Goal: Complete application form

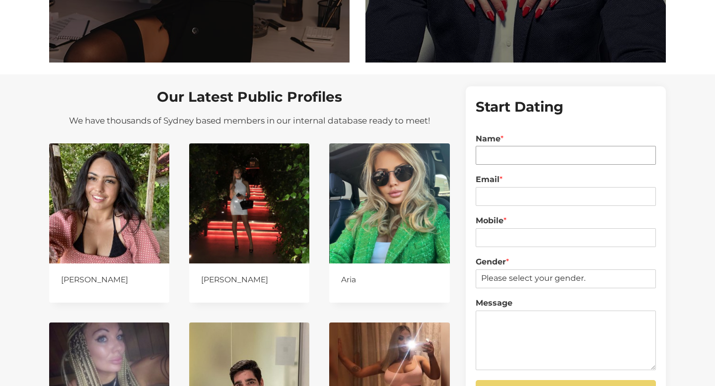
click at [547, 152] on input "Name *" at bounding box center [566, 155] width 180 height 19
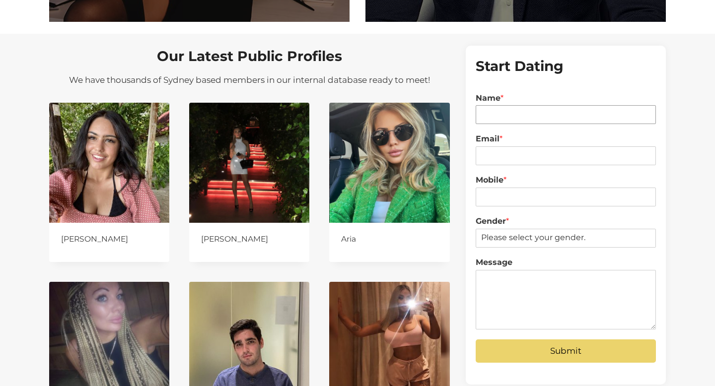
scroll to position [869, 0]
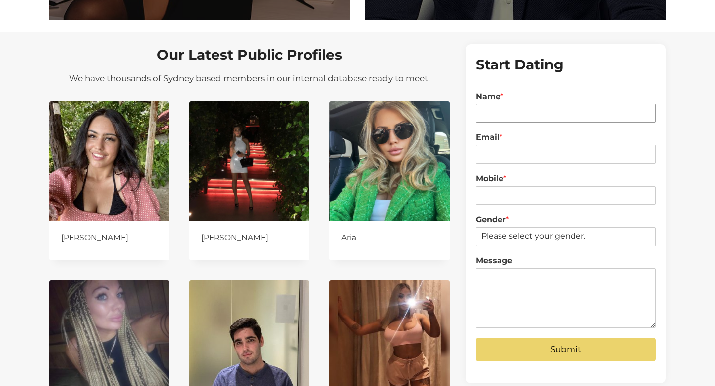
click at [536, 111] on input "Name *" at bounding box center [566, 113] width 180 height 19
type input "Vuk Podinic"
click at [530, 151] on input "Email *" at bounding box center [566, 154] width 180 height 19
type input "vuk@digitalpod.com.au"
click at [532, 189] on input "Mobile *" at bounding box center [566, 195] width 180 height 19
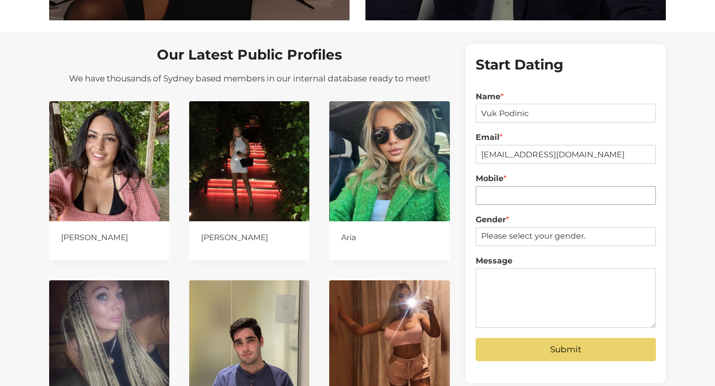
type input "0434255273"
click at [530, 230] on select "Please select your gender. Male Female" at bounding box center [566, 236] width 180 height 19
select select "[DEMOGRAPHIC_DATA]"
click at [476, 227] on select "Please select your gender. Male Female" at bounding box center [566, 236] width 180 height 19
click at [521, 314] on textarea "Message" at bounding box center [566, 299] width 180 height 60
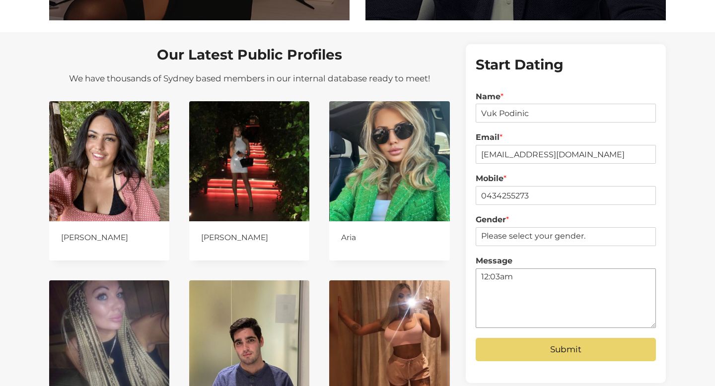
type textarea "12:03am"
click at [556, 351] on button "Submit" at bounding box center [566, 349] width 180 height 23
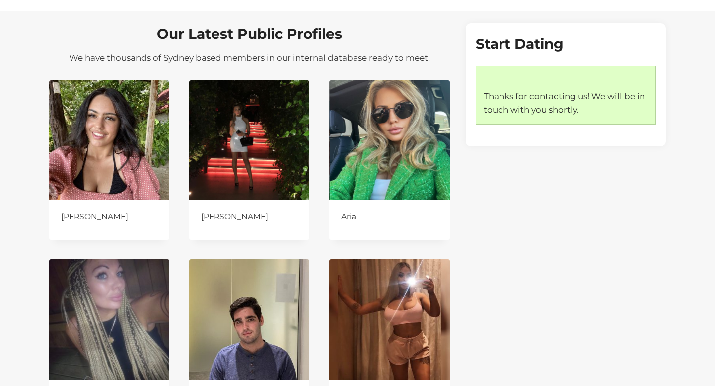
scroll to position [907, 0]
